Goal: Transaction & Acquisition: Book appointment/travel/reservation

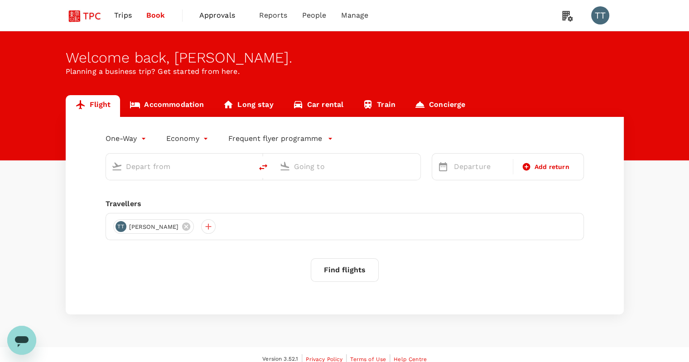
type input "roundtrip"
type input "Singapore Changi (SIN)"
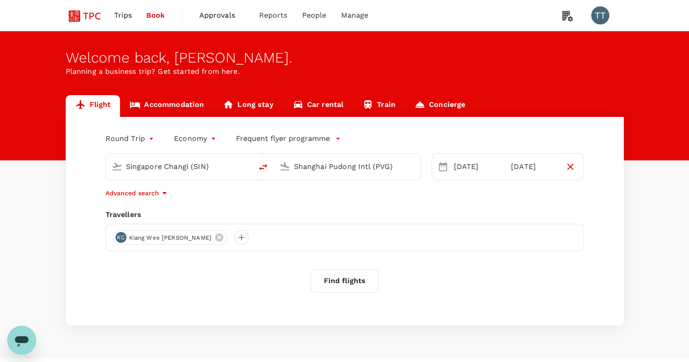
click at [383, 166] on input "Shanghai Pudong Intl (PVG)" at bounding box center [347, 166] width 107 height 14
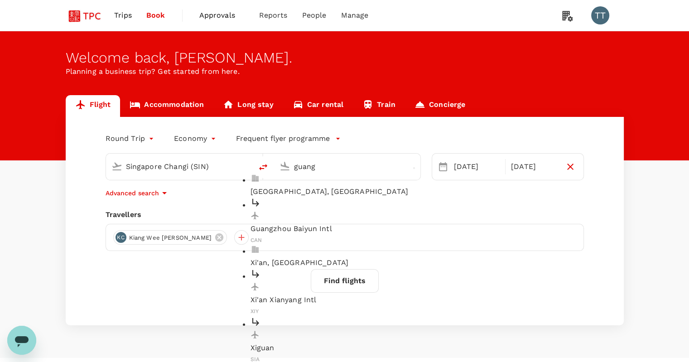
click at [380, 223] on p "Guangzhou Baiyun Intl" at bounding box center [354, 228] width 208 height 11
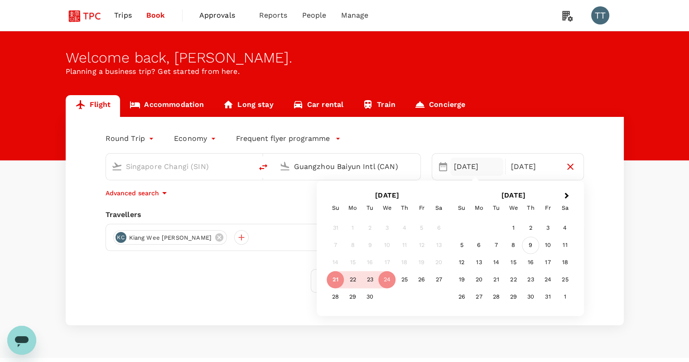
type input "Guangzhou Baiyun Intl (CAN)"
click at [535, 248] on div "9" at bounding box center [530, 245] width 17 height 17
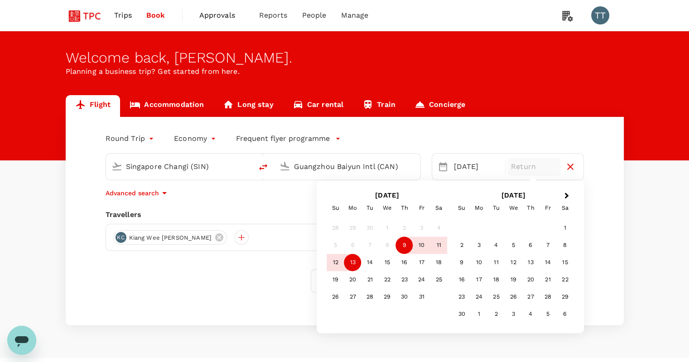
click at [350, 262] on div "13" at bounding box center [352, 262] width 17 height 17
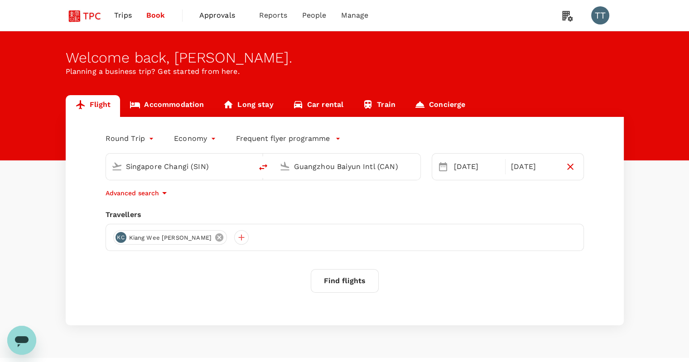
click at [215, 239] on icon at bounding box center [219, 237] width 8 height 8
click at [151, 240] on div at bounding box center [345, 237] width 478 height 27
click at [121, 237] on div at bounding box center [120, 237] width 14 height 14
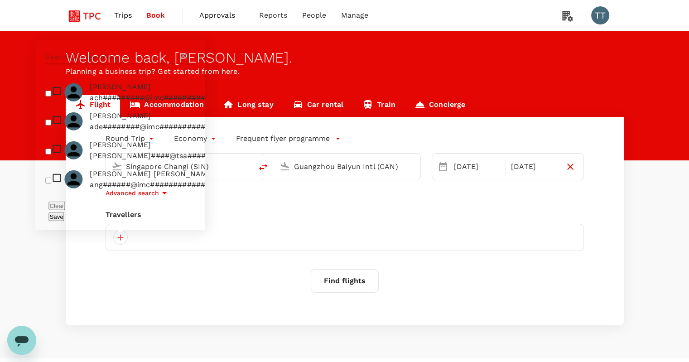
click at [141, 64] on input "text" at bounding box center [111, 57] width 132 height 14
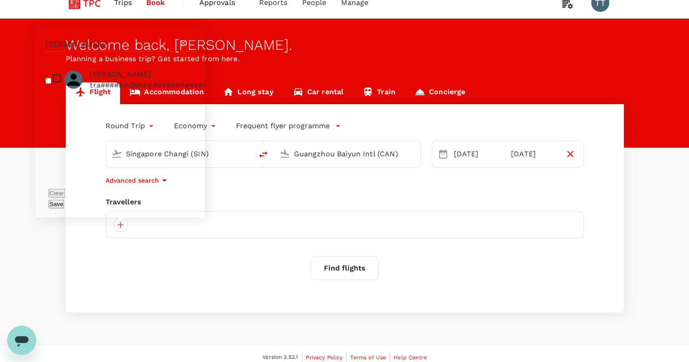
scroll to position [19, 0]
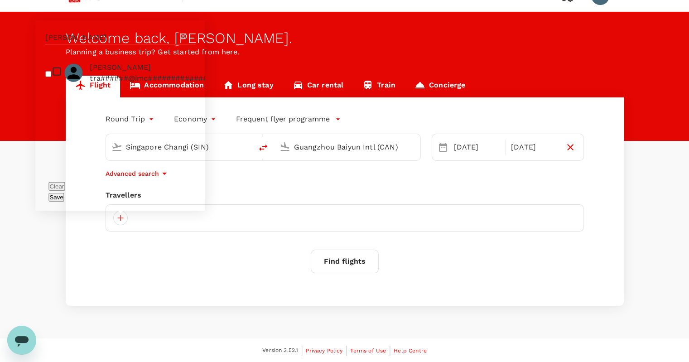
type input "tracy"
click at [50, 77] on input "checkbox" at bounding box center [48, 74] width 6 height 6
checkbox input "true"
click at [64, 197] on button "Save" at bounding box center [55, 197] width 15 height 9
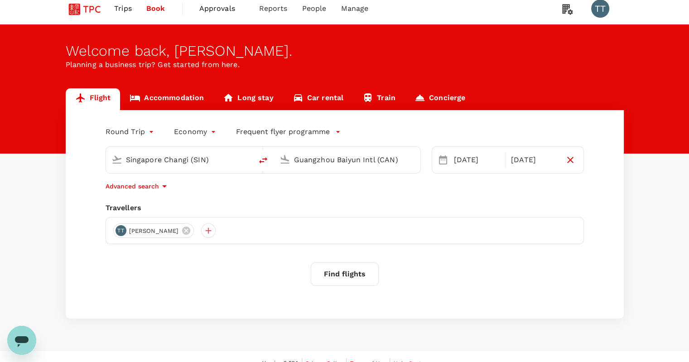
scroll to position [0, 0]
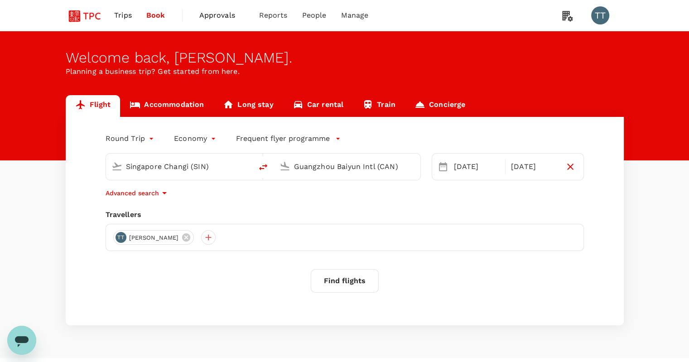
click at [358, 285] on button "Find flights" at bounding box center [345, 281] width 68 height 24
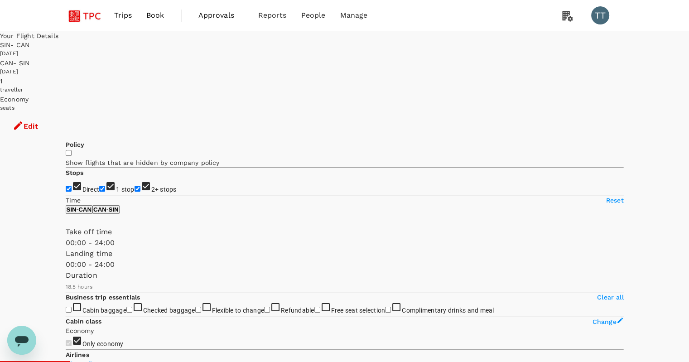
click at [134, 186] on input "2+ stops" at bounding box center [137, 189] width 6 height 6
checkbox input "false"
click at [99, 186] on input "1 stop" at bounding box center [102, 189] width 6 height 6
checkbox input "false"
type input "SGD"
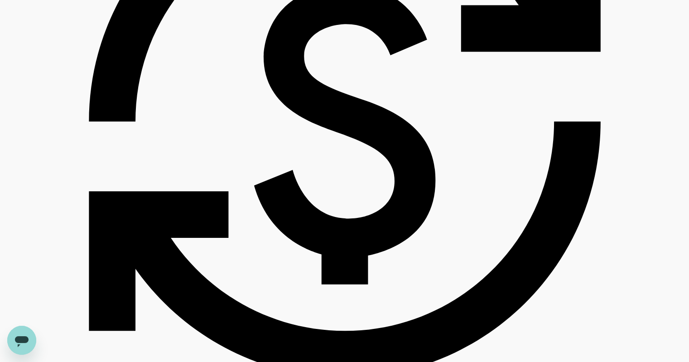
scroll to position [860, 0]
